Goal: Task Accomplishment & Management: Use online tool/utility

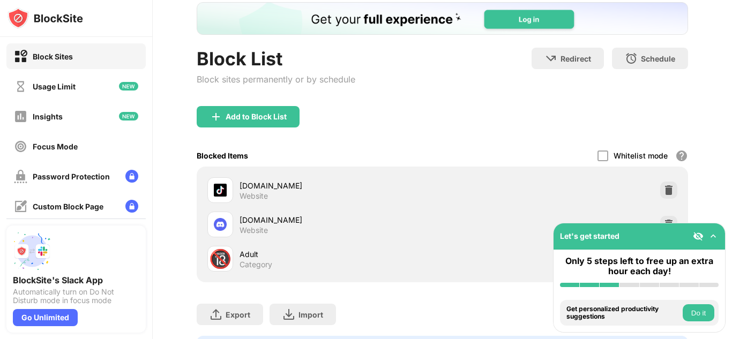
scroll to position [88, 0]
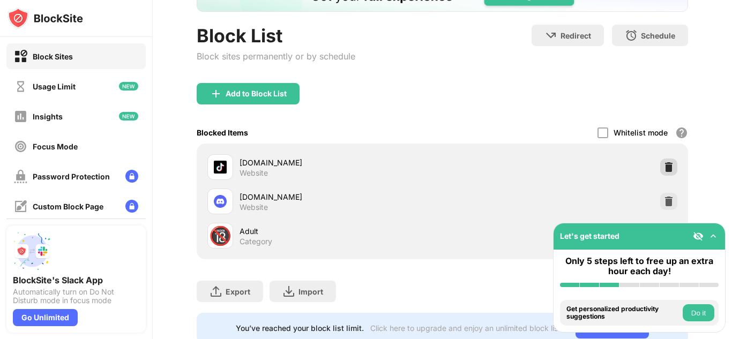
click at [665, 163] on img at bounding box center [669, 167] width 11 height 11
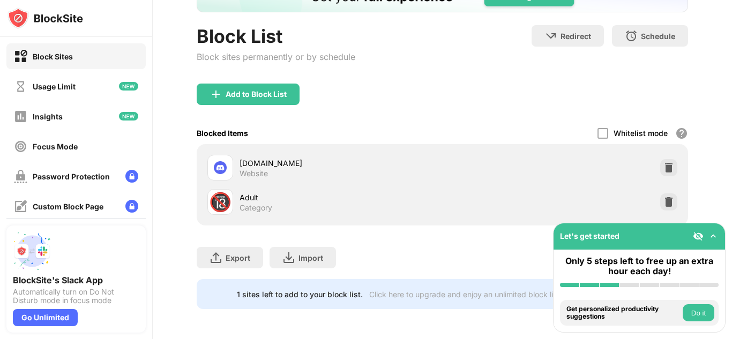
scroll to position [0, 0]
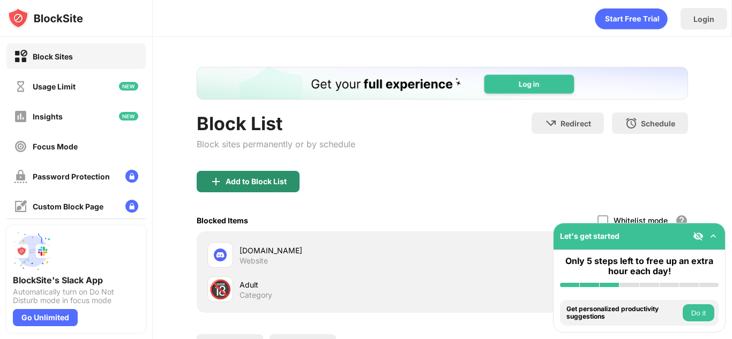
click at [228, 187] on div "Add to Block List" at bounding box center [248, 181] width 103 height 21
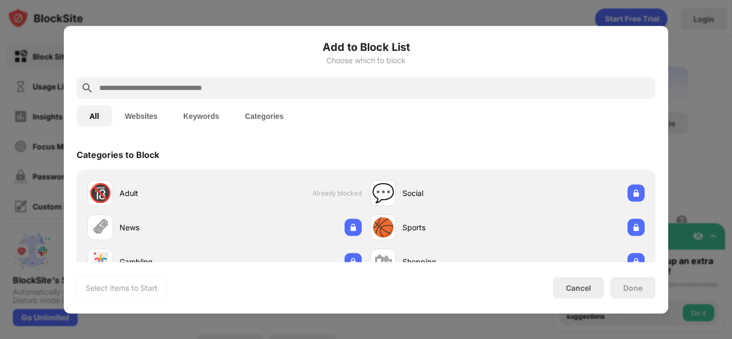
click at [190, 88] on input "text" at bounding box center [374, 87] width 553 height 13
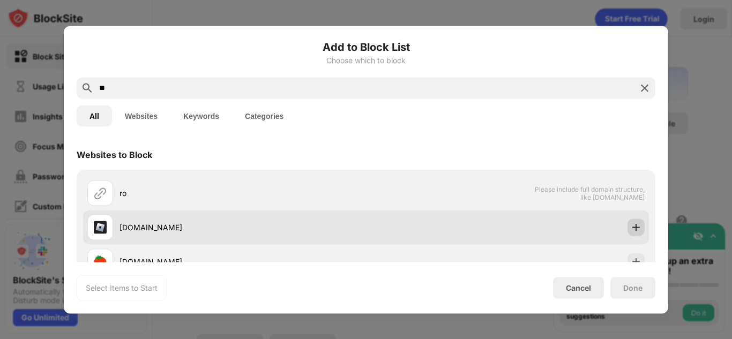
type input "**"
click at [633, 230] on img at bounding box center [636, 227] width 11 height 11
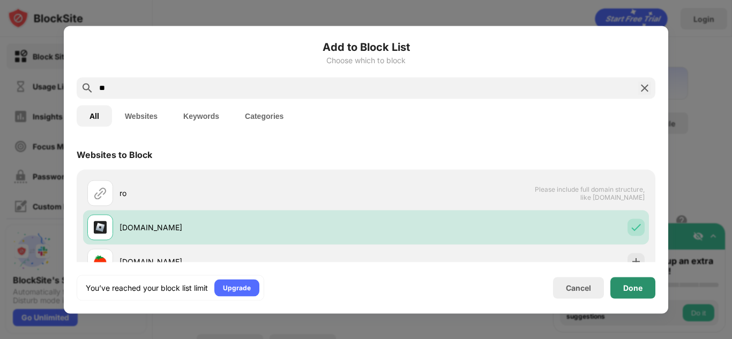
click at [630, 284] on div "Done" at bounding box center [632, 288] width 19 height 9
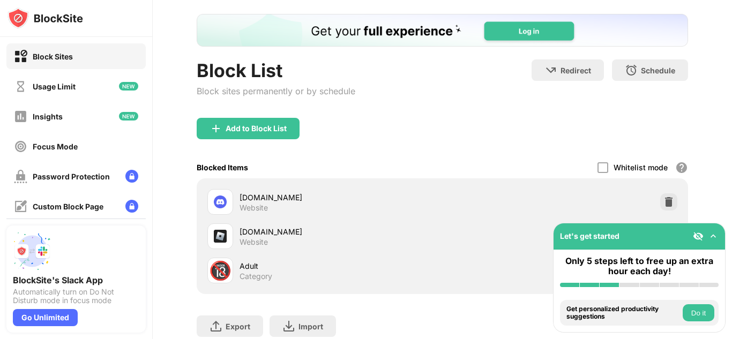
scroll to position [88, 0]
